Goal: Use online tool/utility: Utilize a website feature to perform a specific function

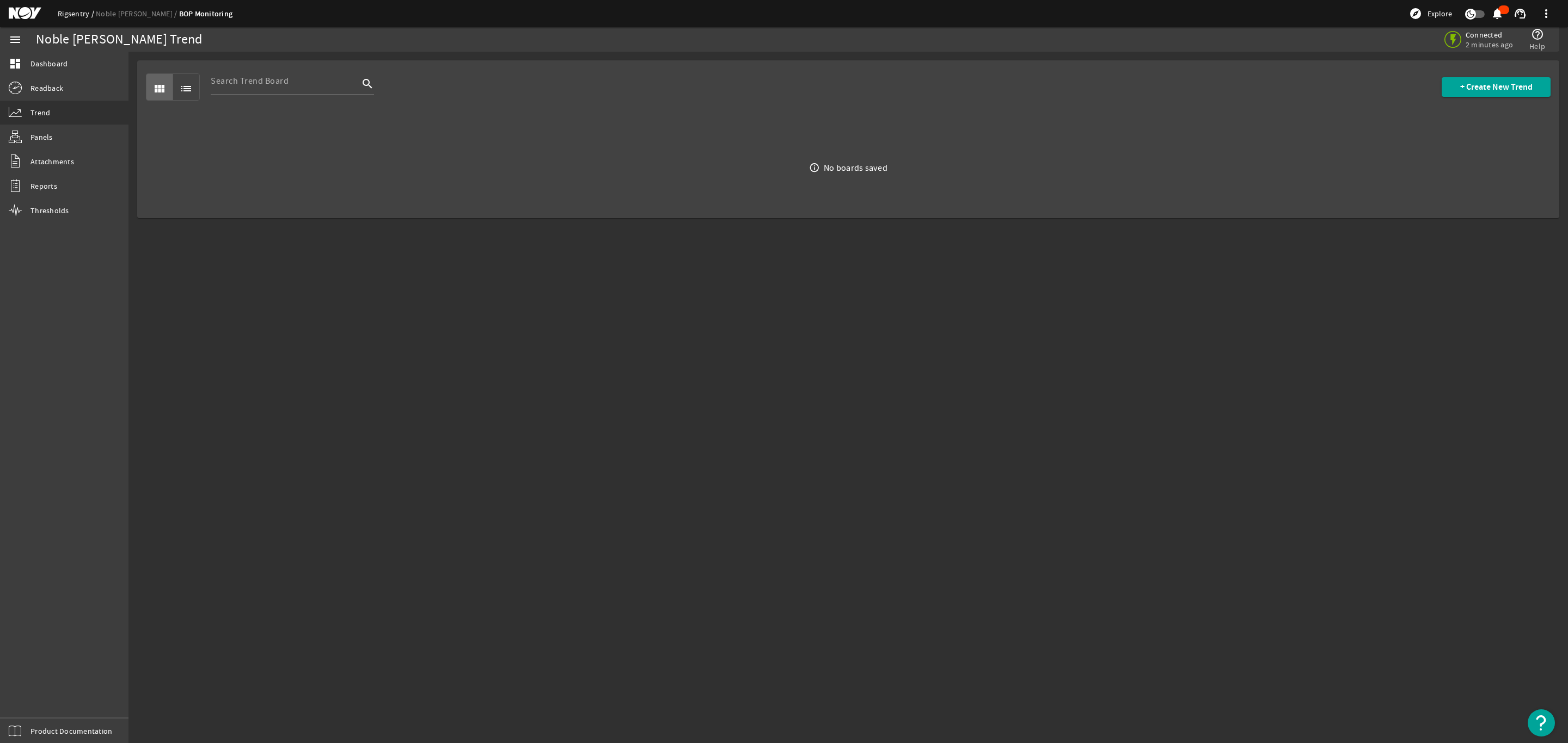
click at [60, 13] on link "Rigsentry" at bounding box center [76, 13] width 38 height 10
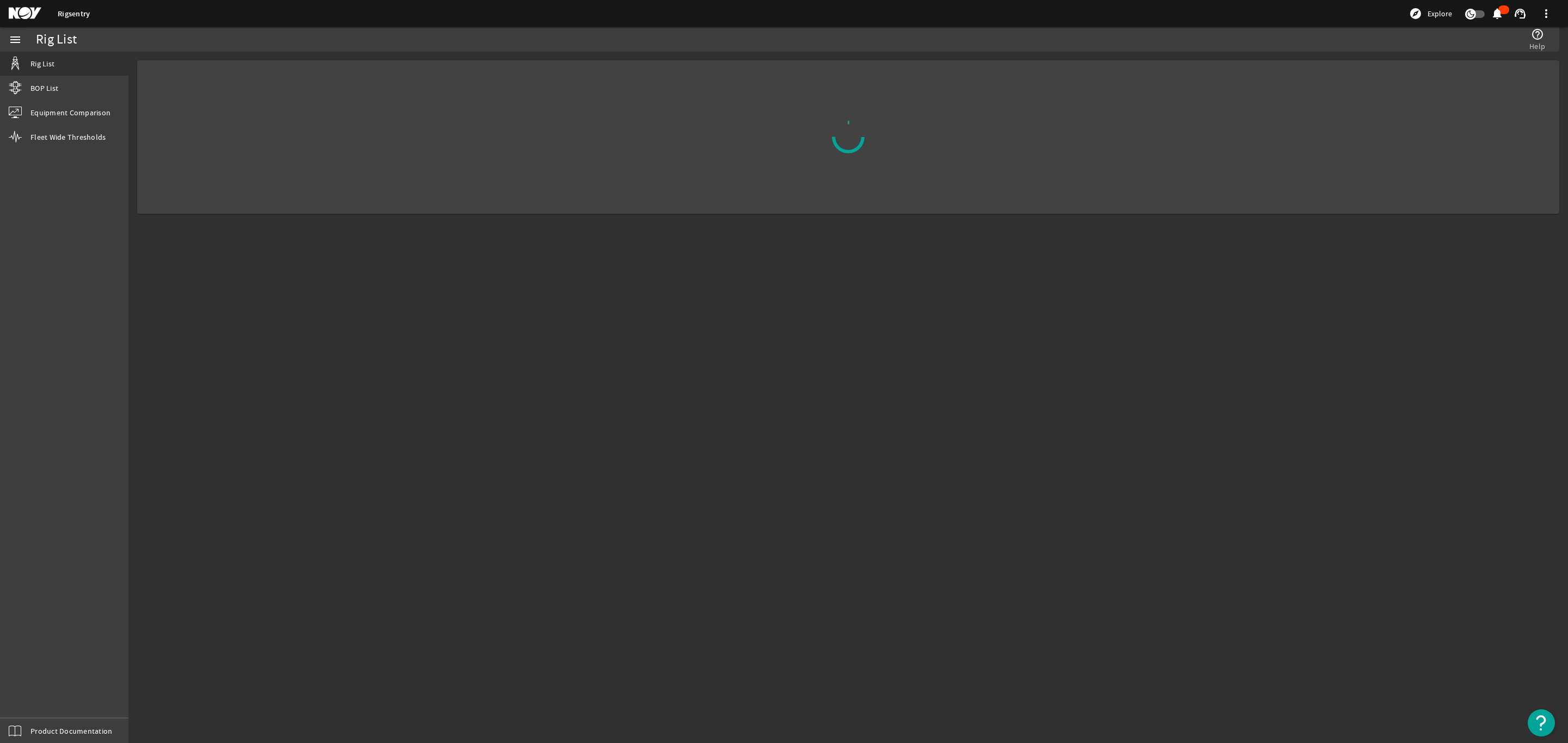
click at [122, 13] on div "Rigsentry explore Explore notifications support_agent more_vert" at bounding box center [784, 13] width 1568 height 27
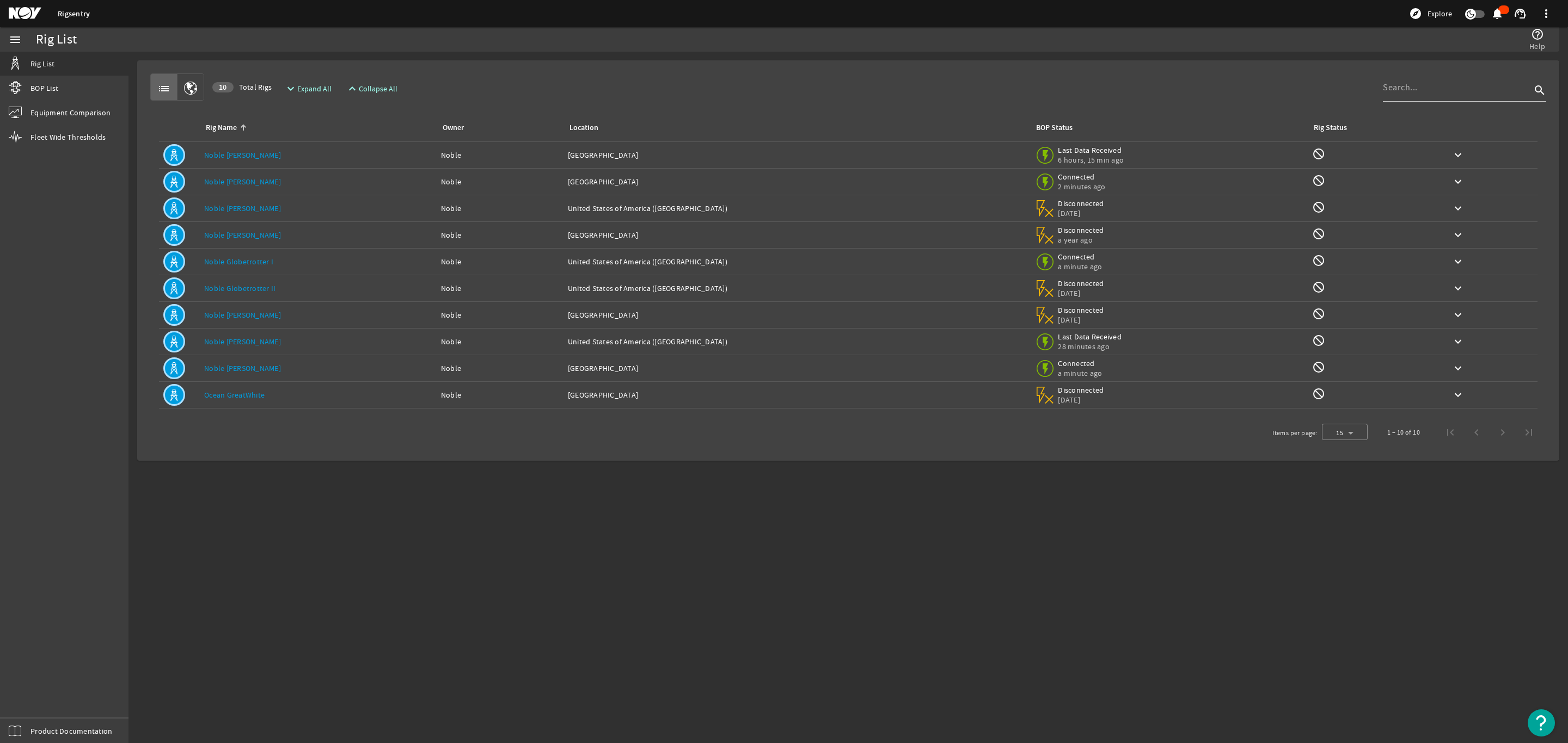
click at [239, 207] on link "Noble [PERSON_NAME]" at bounding box center [242, 208] width 77 height 10
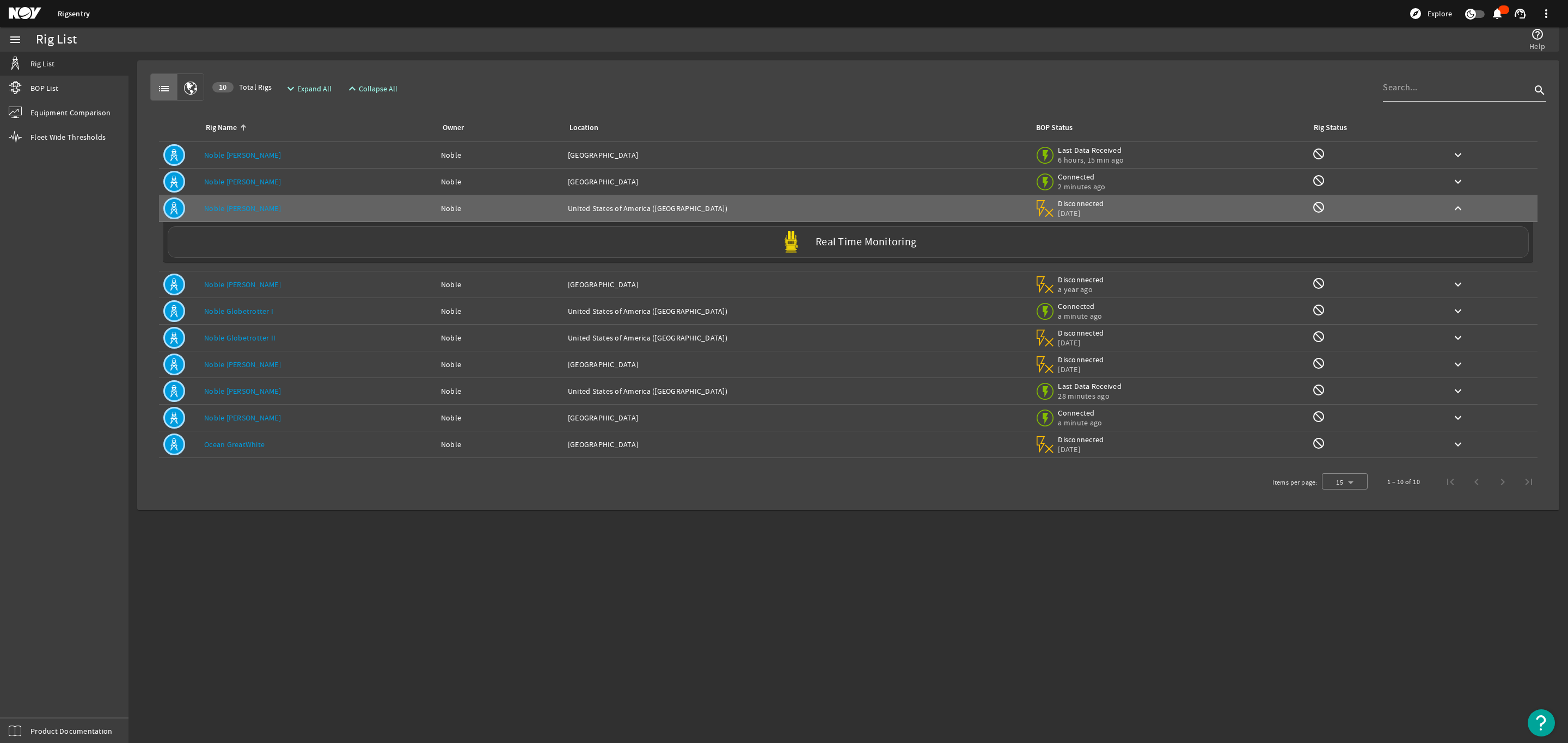
click at [840, 240] on label "Real Time Monitoring" at bounding box center [866, 243] width 101 height 11
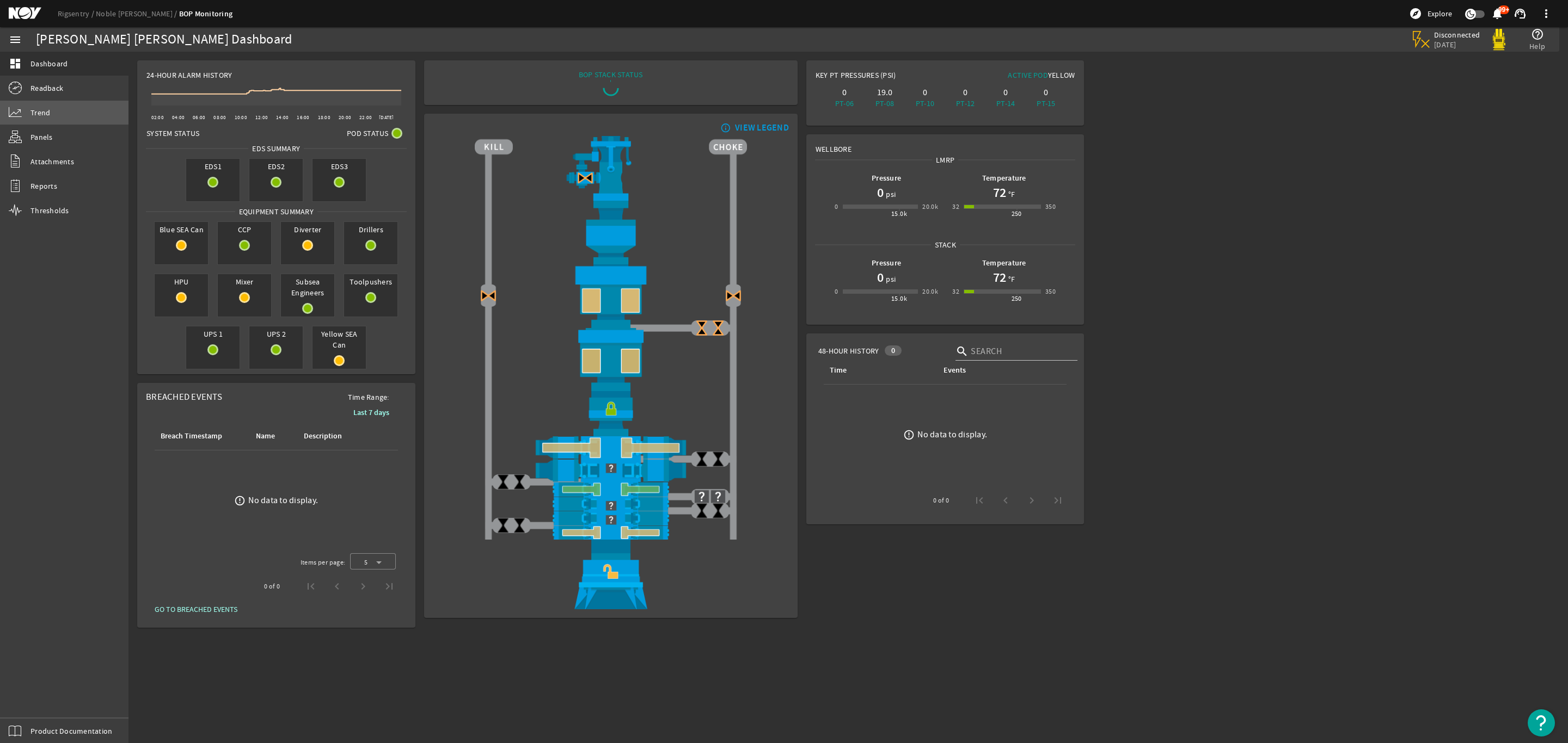
click at [42, 111] on span "Trend" at bounding box center [40, 113] width 19 height 11
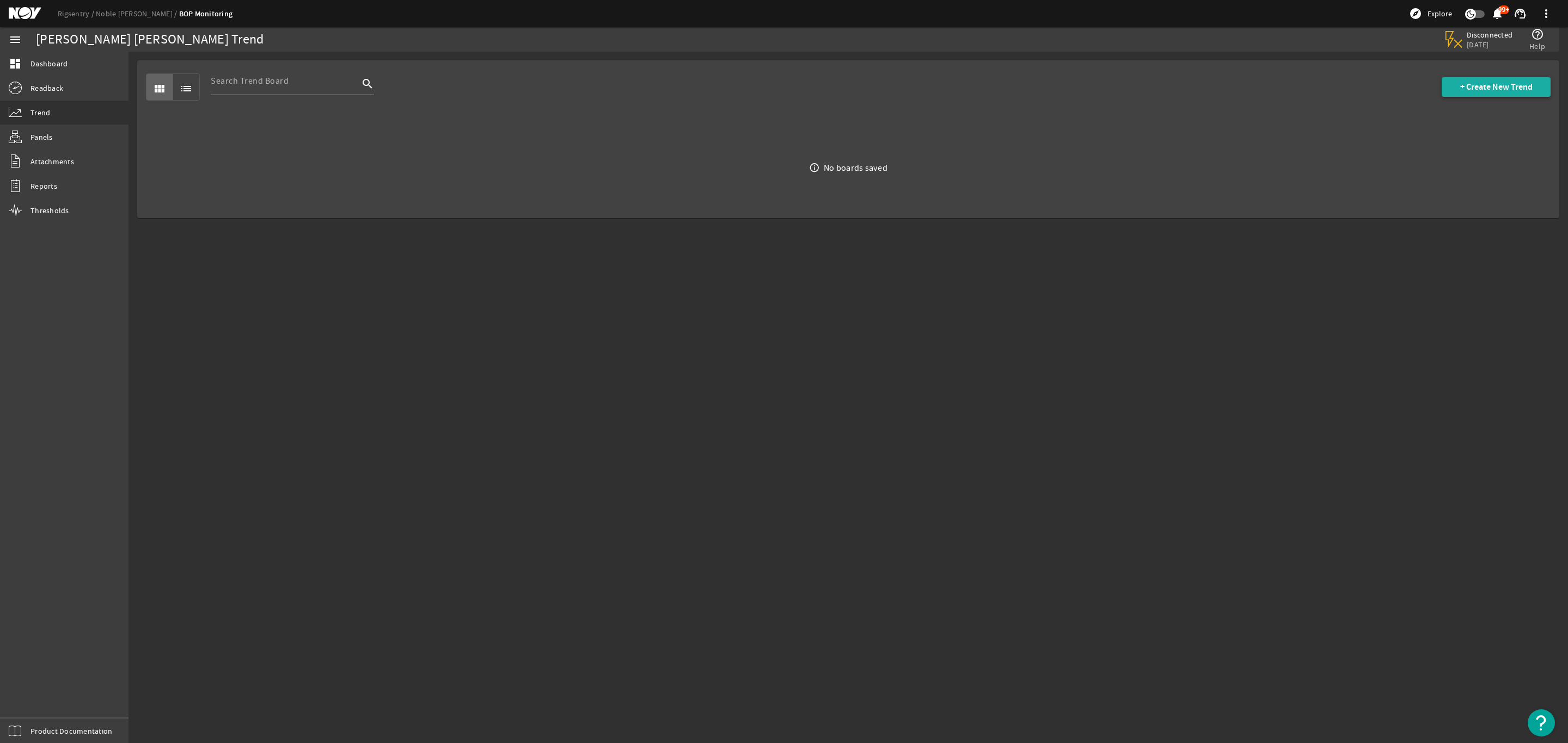
click at [1485, 90] on span "+ Create New Trend" at bounding box center [1496, 87] width 72 height 11
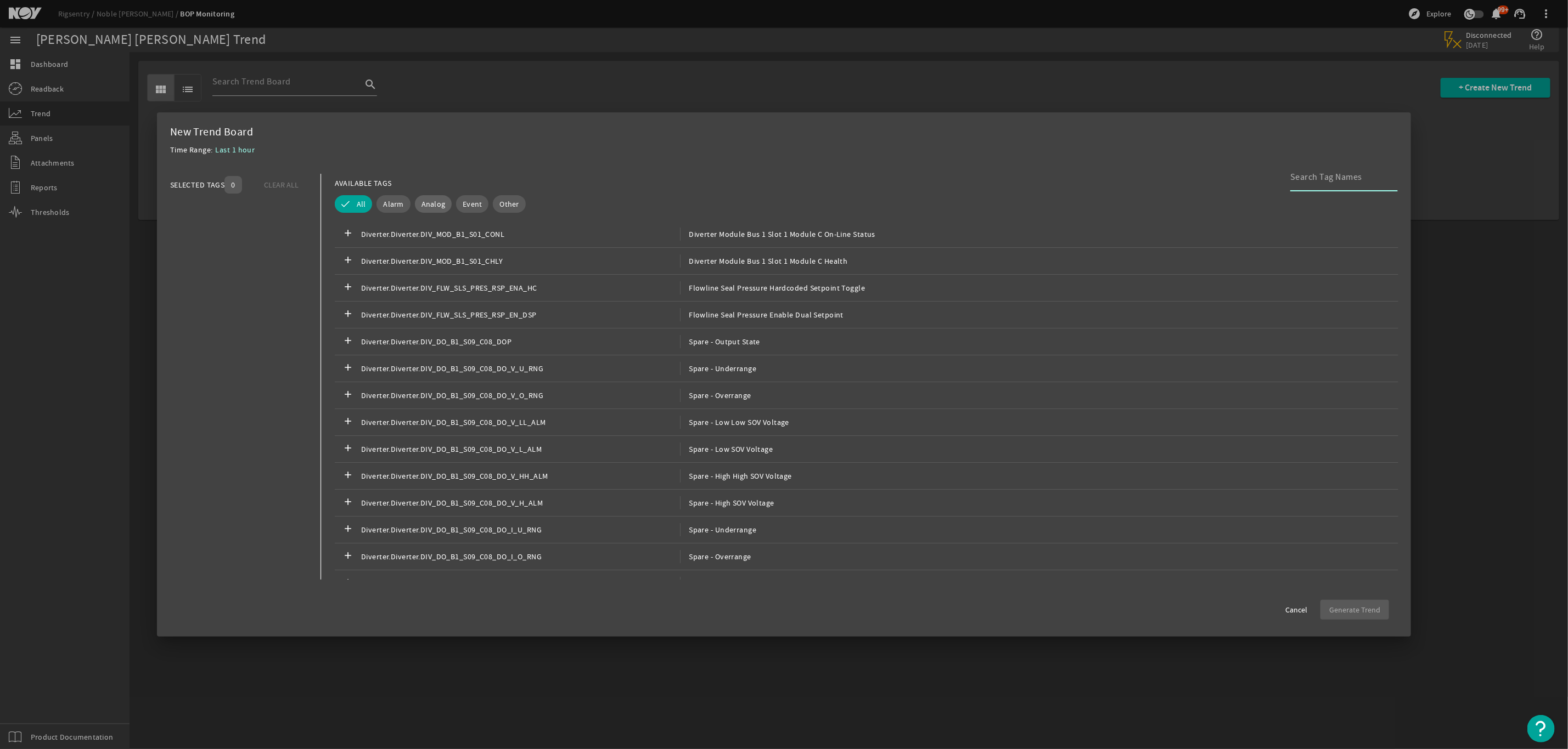
click at [430, 206] on span "Analog" at bounding box center [434, 205] width 24 height 11
click at [1331, 174] on input at bounding box center [1340, 177] width 99 height 13
click at [1330, 177] on input "24vdc" at bounding box center [1340, 177] width 99 height 13
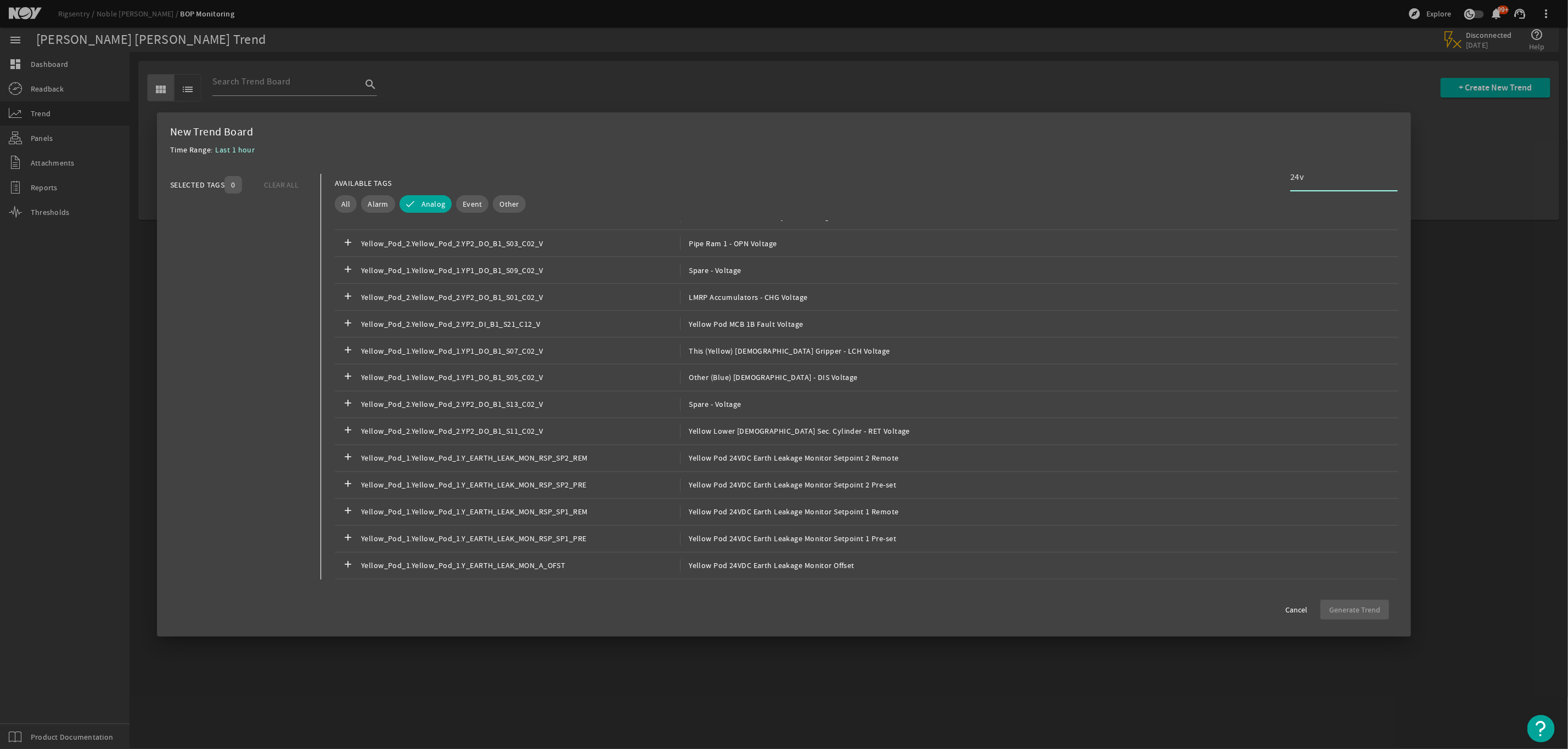
click at [1323, 172] on input "24v" at bounding box center [1340, 177] width 99 height 13
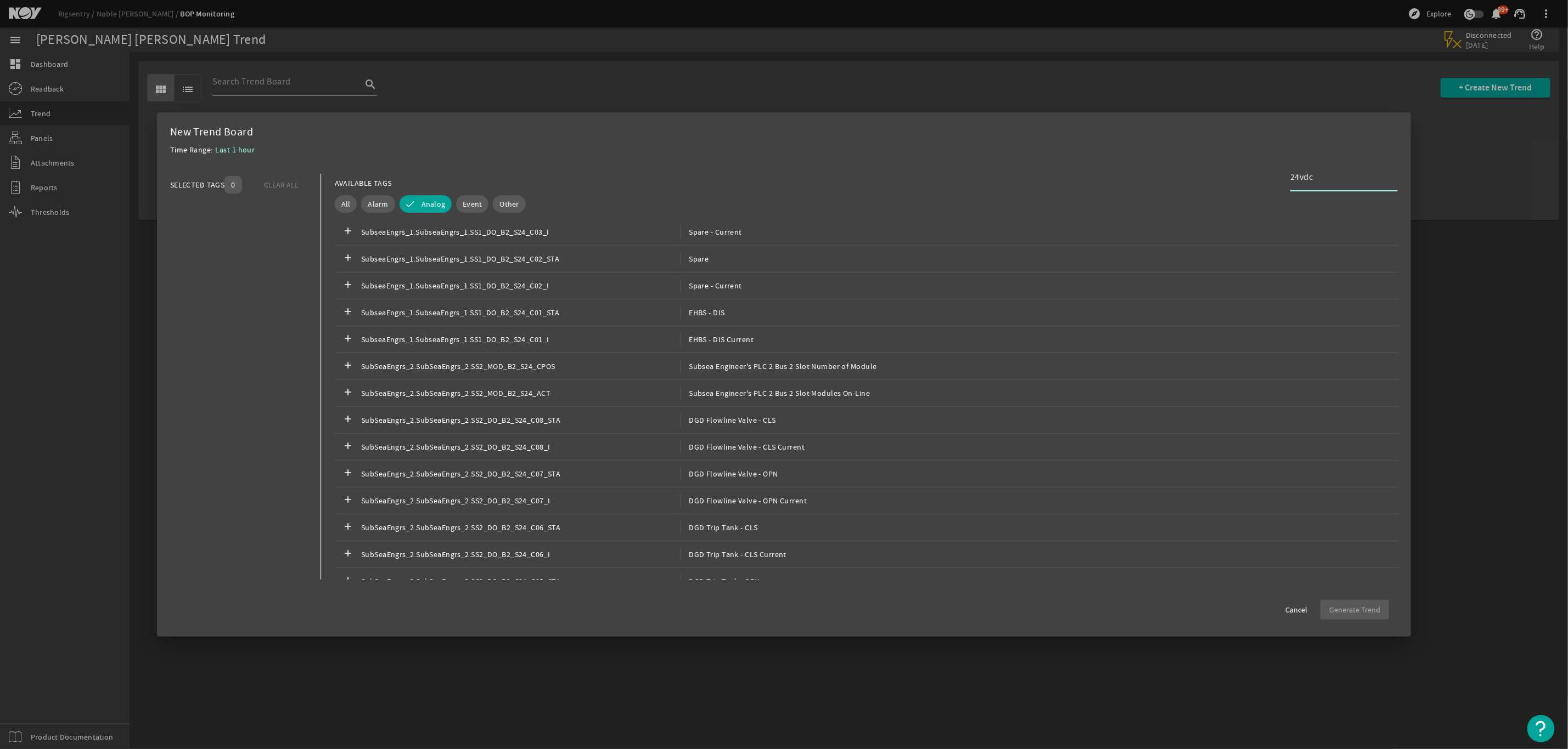
type input "24vdc"
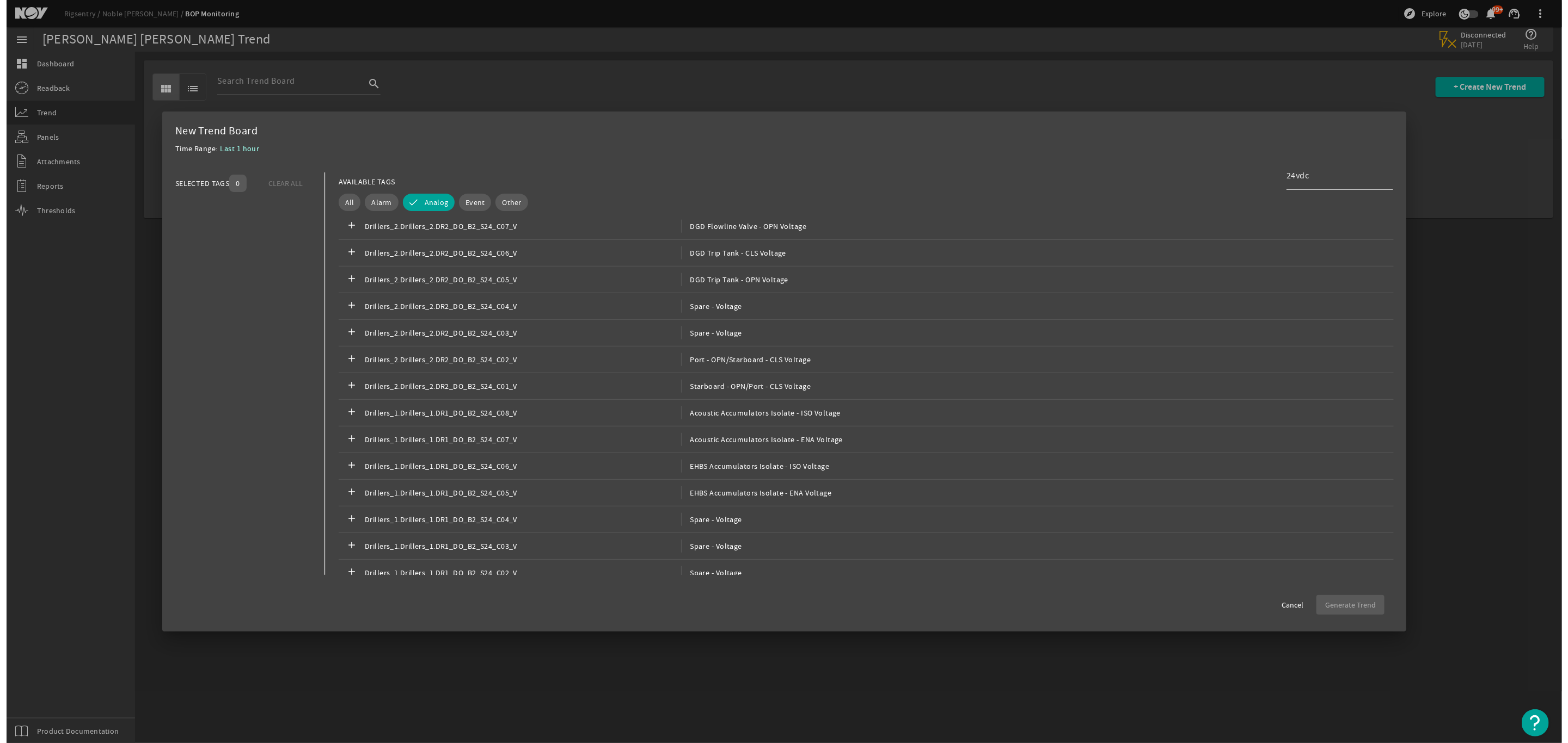
scroll to position [0, 0]
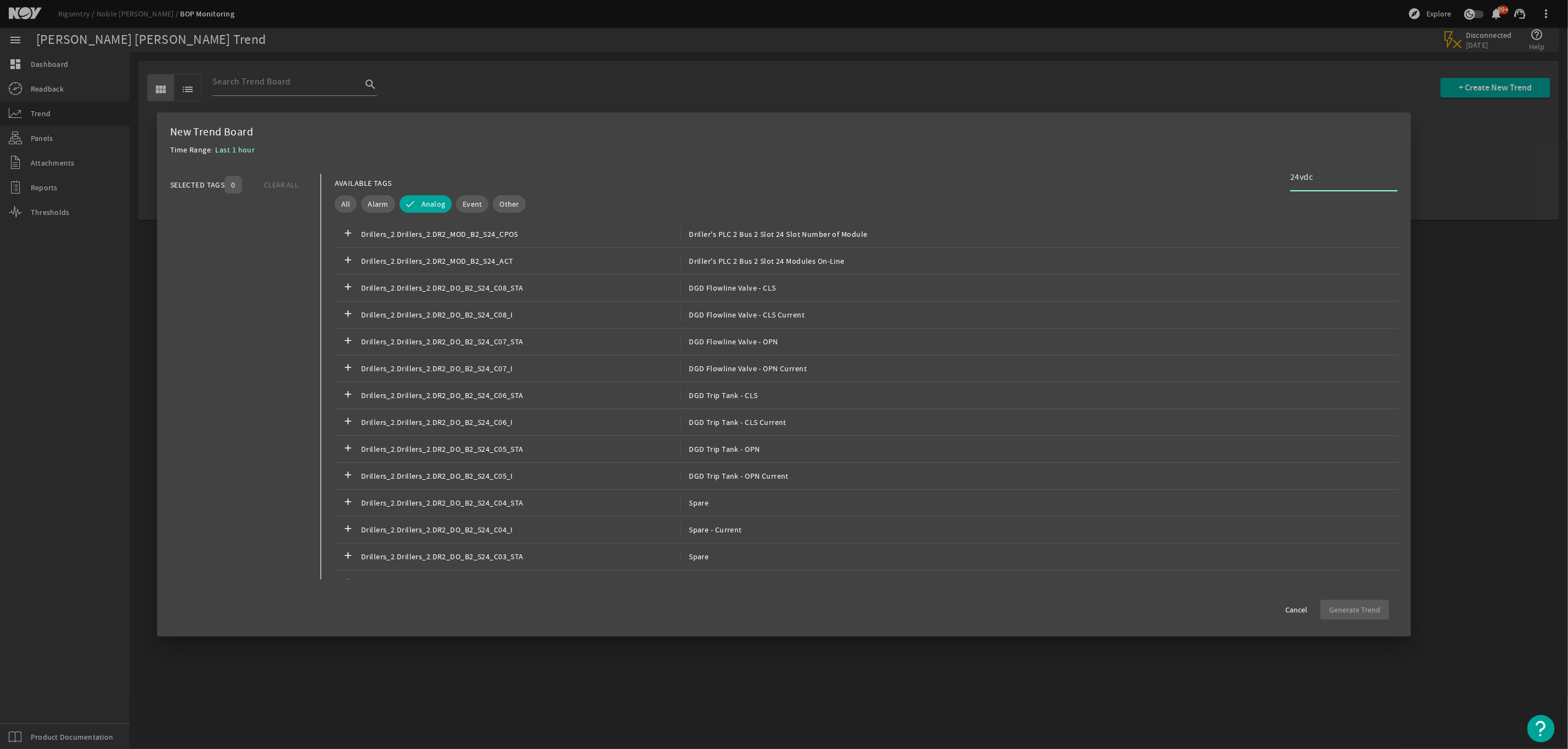
click at [1359, 177] on input "24vdc" at bounding box center [1340, 177] width 99 height 13
click at [1370, 601] on mat-dialog-actions "Cancel Generate Trend" at bounding box center [784, 605] width 1229 height 29
click at [1298, 608] on span "Cancel" at bounding box center [1296, 610] width 21 height 11
